Goal: Task Accomplishment & Management: Use online tool/utility

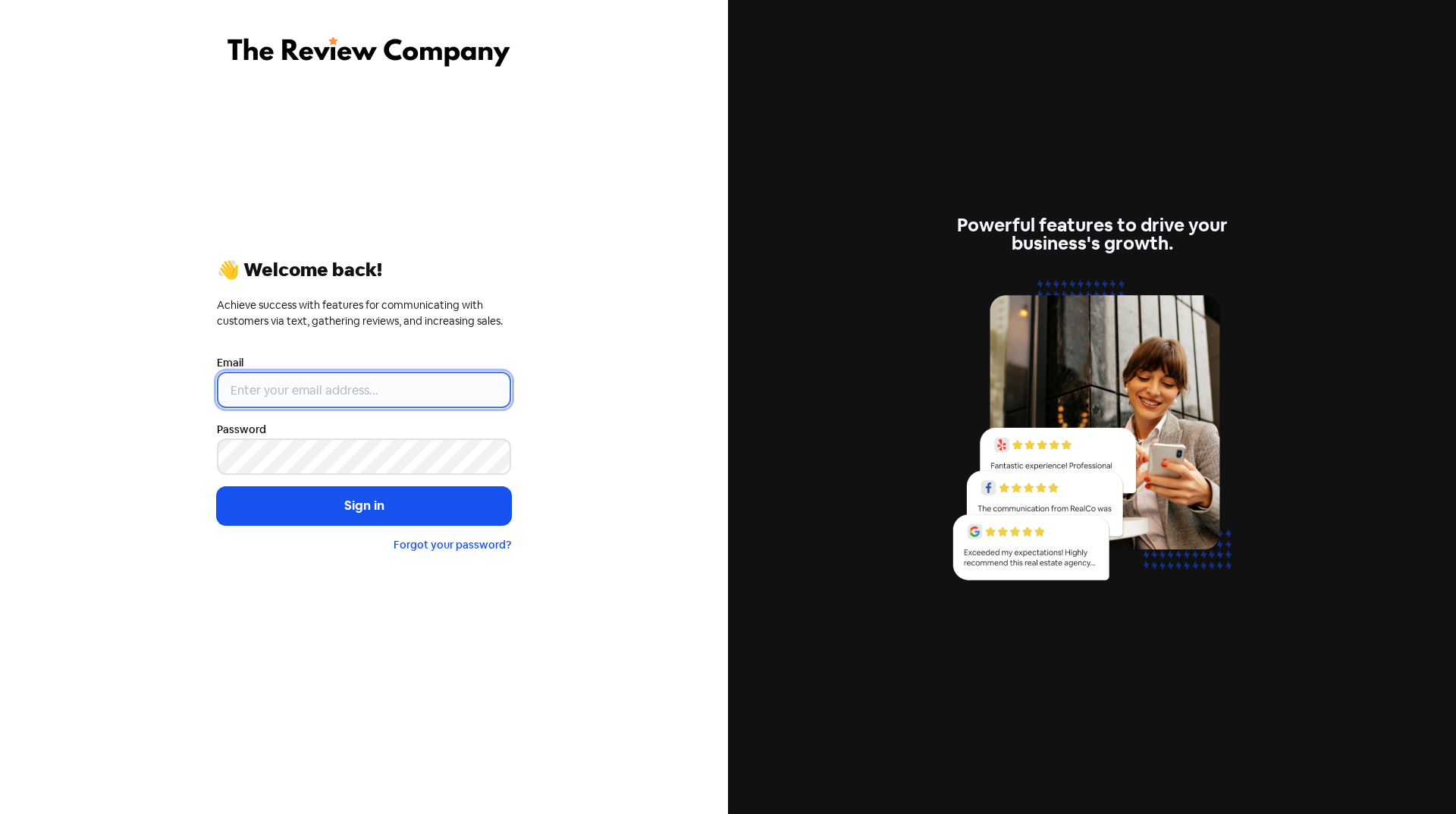
type input "[EMAIL_ADDRESS][DOMAIN_NAME]"
click at [375, 511] on button "Sign in" at bounding box center [364, 506] width 294 height 37
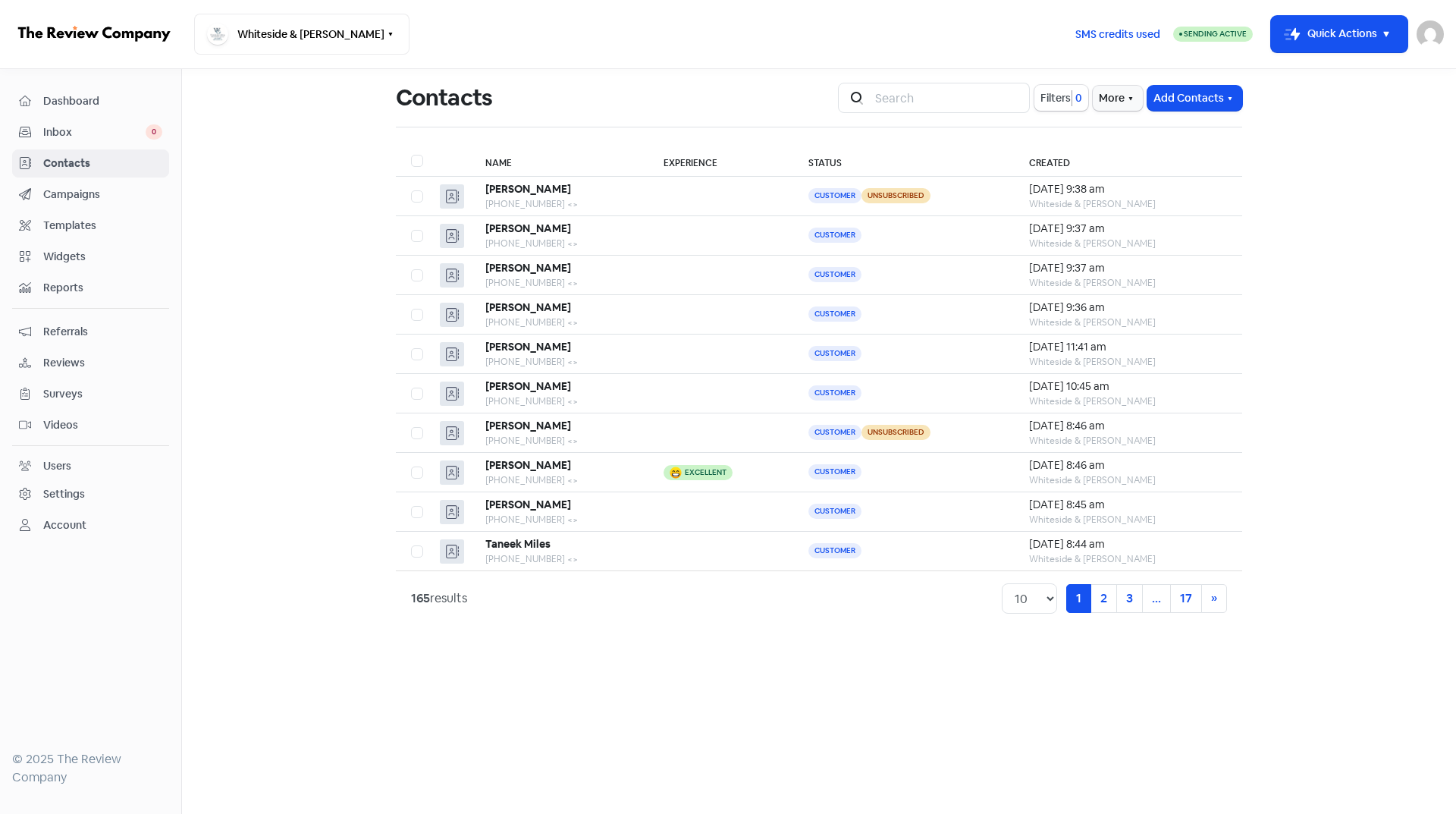
click at [66, 282] on span "Reports" at bounding box center [103, 287] width 119 height 16
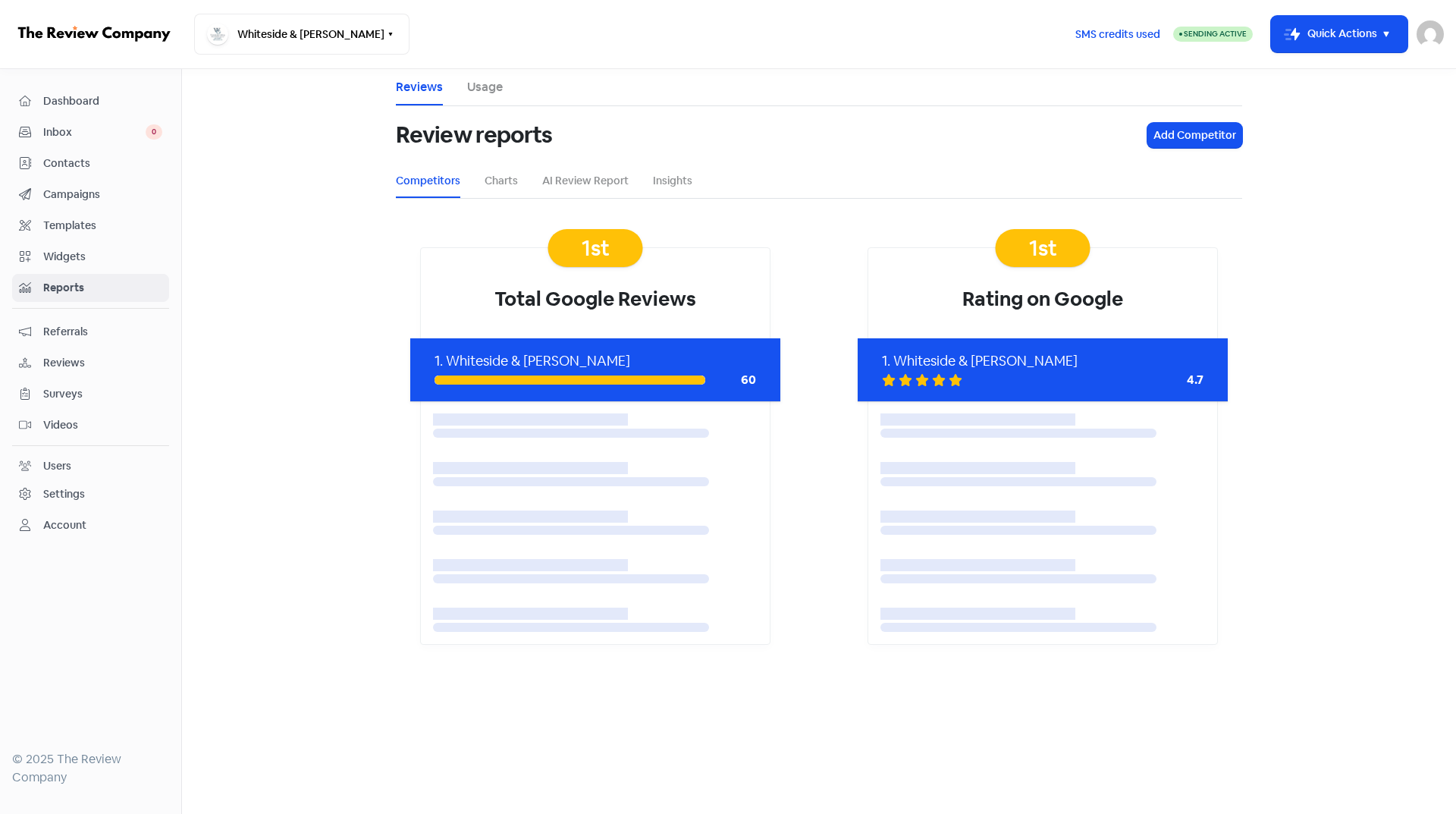
click at [72, 102] on span "Dashboard" at bounding box center [103, 101] width 119 height 16
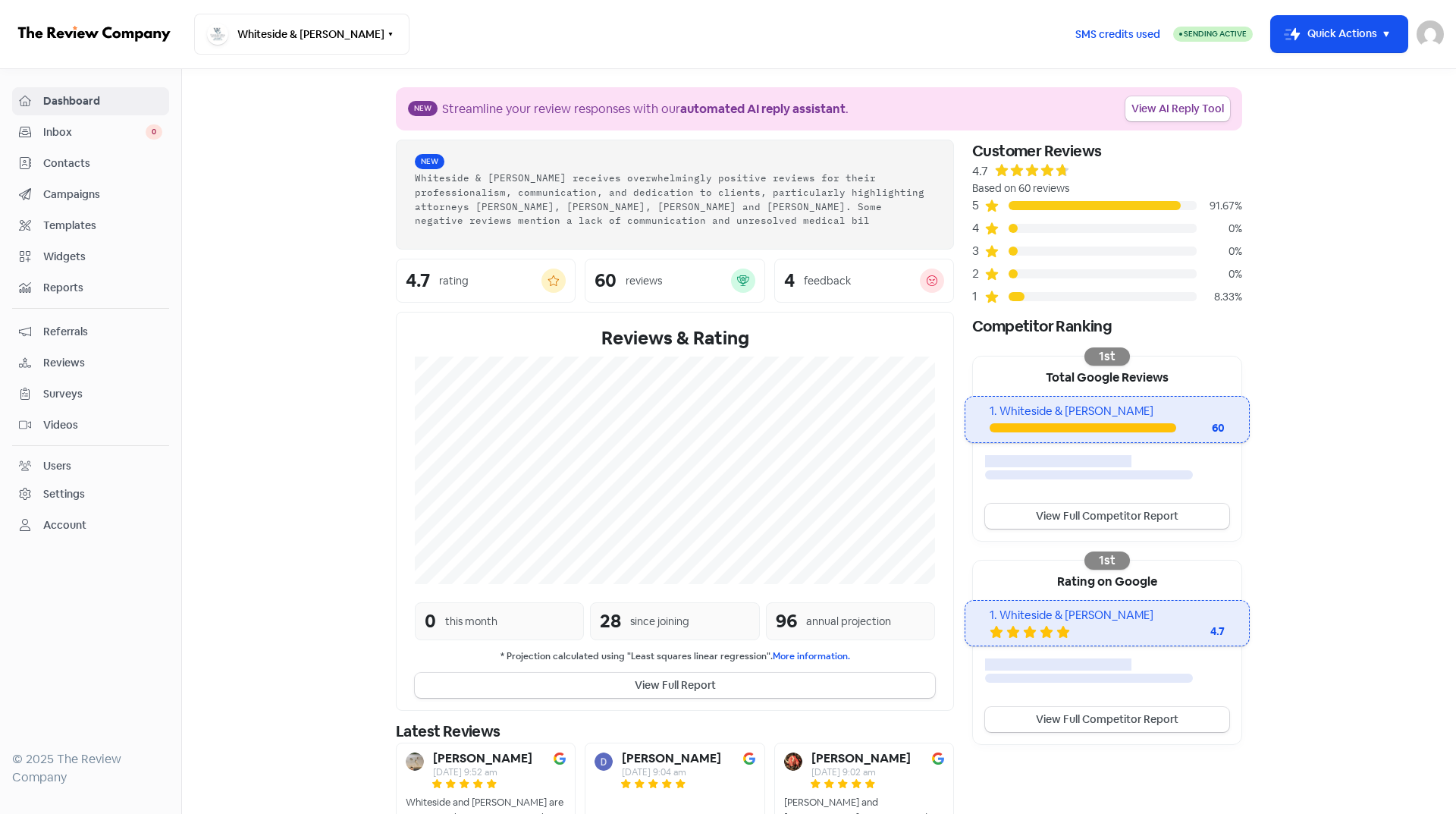
click at [854, 250] on div "New Whiteside & [PERSON_NAME] receives overwhelmingly positive reviews for thei…" at bounding box center [675, 194] width 558 height 110
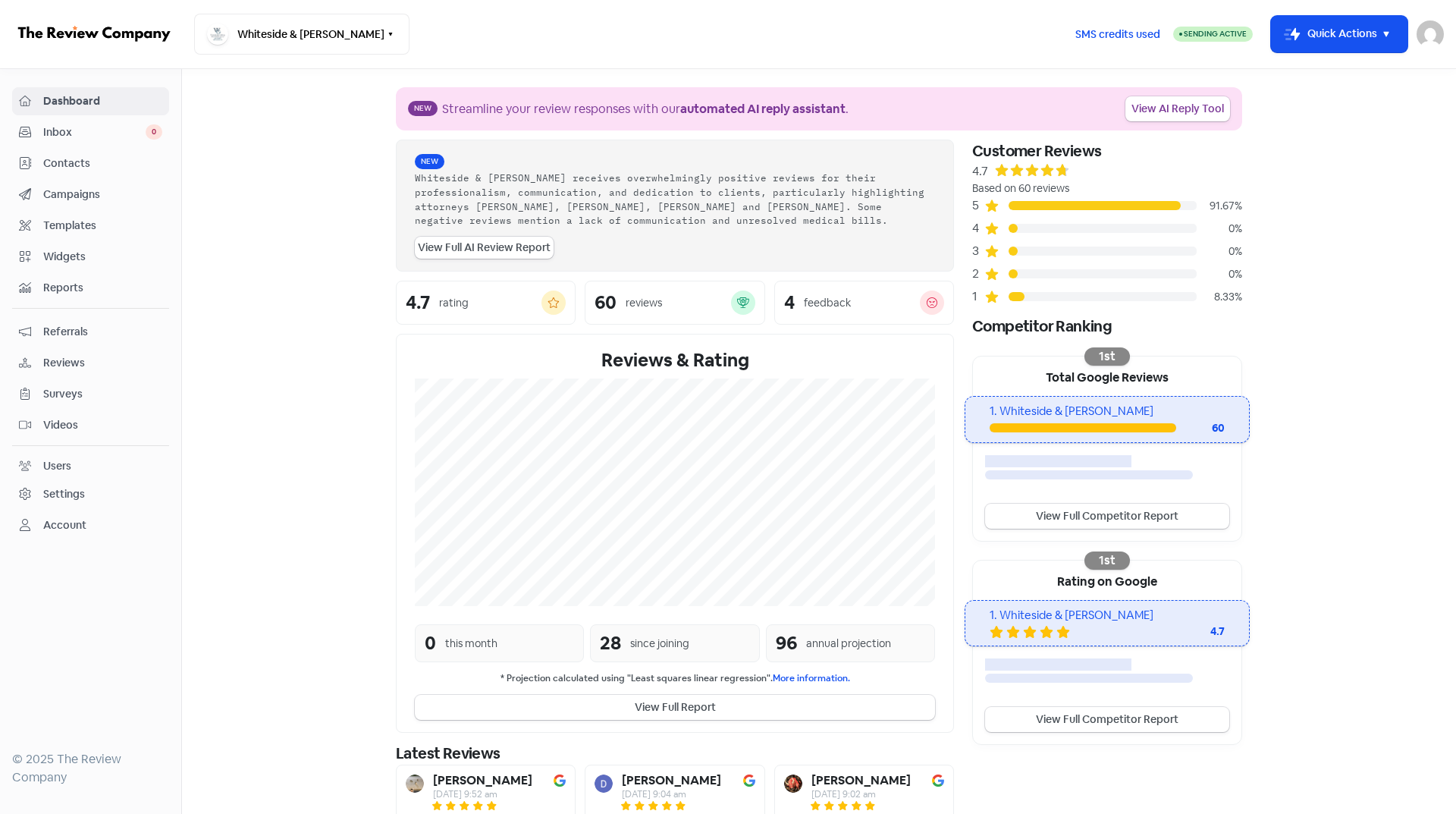
click at [804, 306] on div "feedback" at bounding box center [827, 303] width 47 height 16
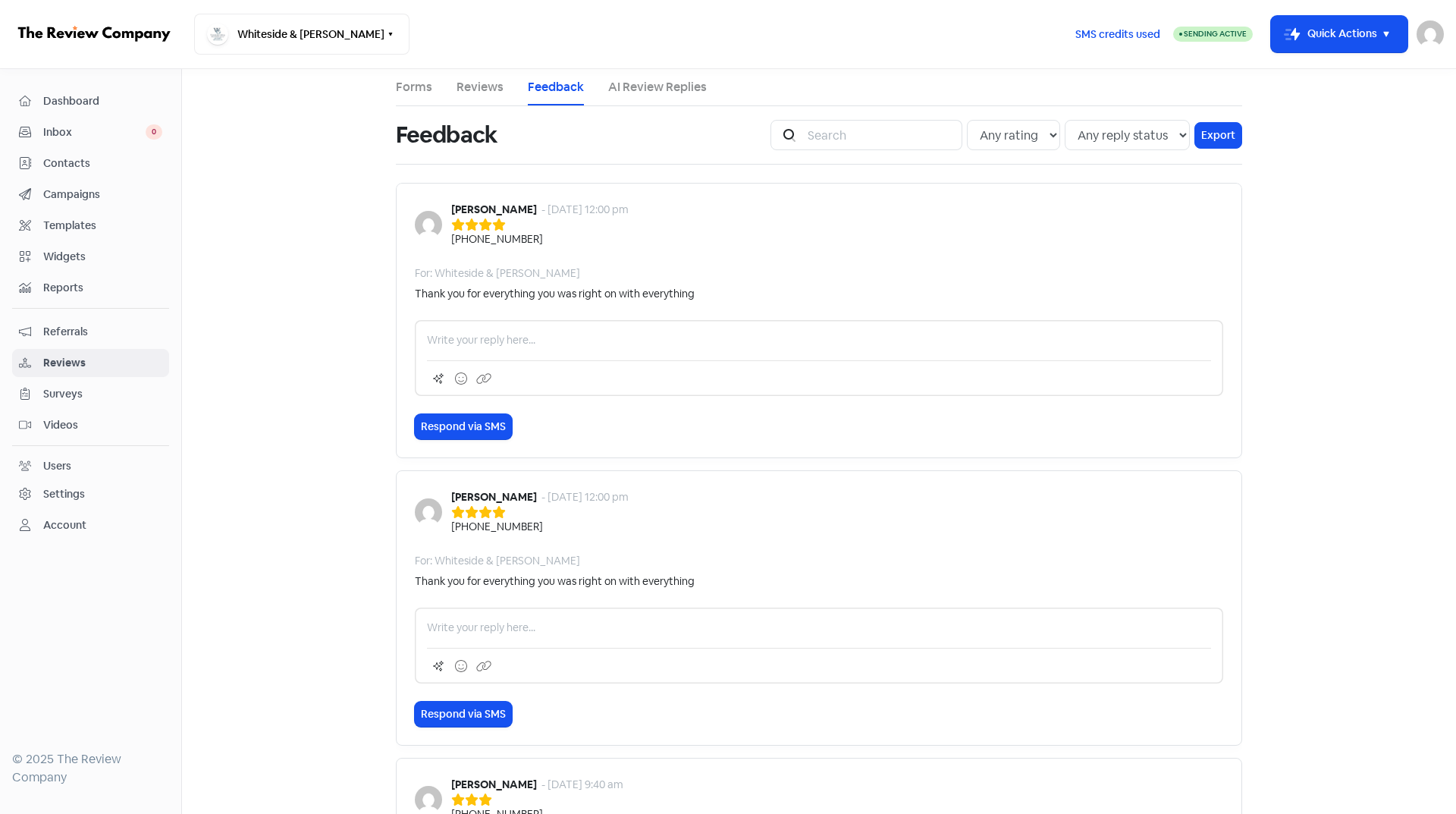
click at [413, 90] on link "Forms" at bounding box center [414, 86] width 37 height 18
